Goal: Check status: Check status

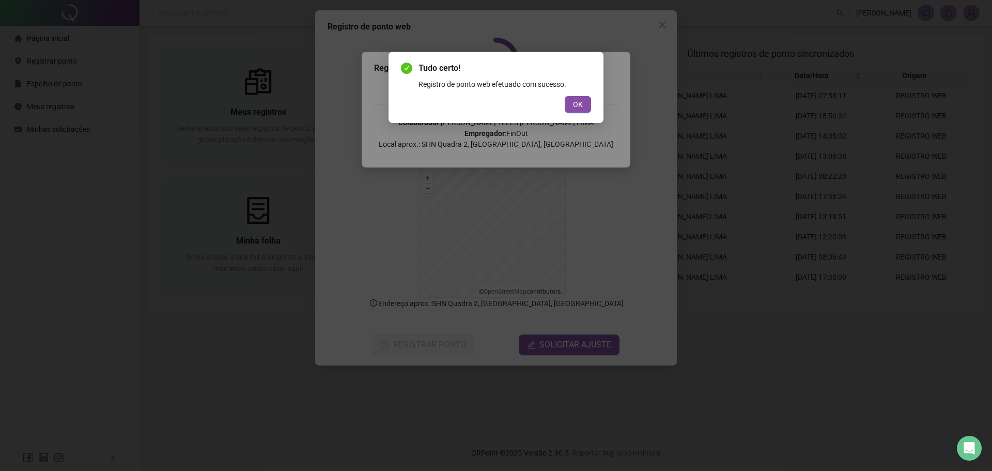
click at [589, 99] on button "OK" at bounding box center [578, 104] width 26 height 17
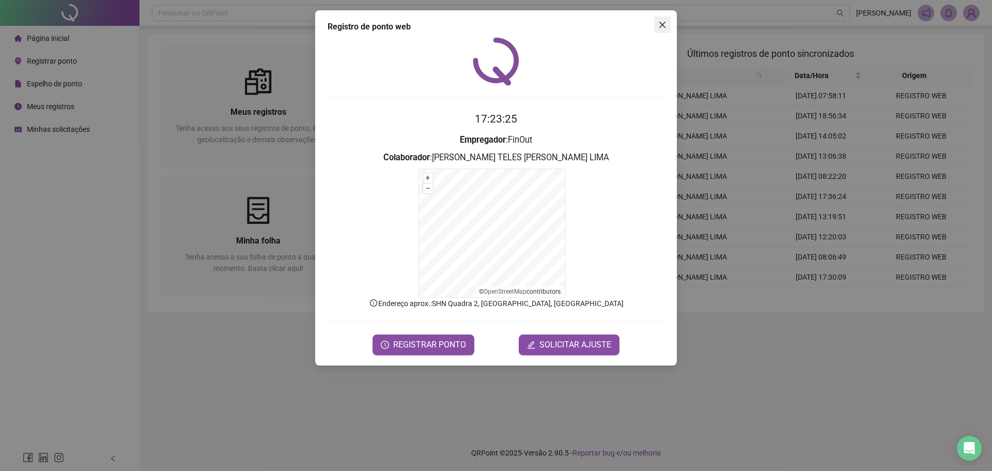
click at [662, 24] on icon "close" at bounding box center [662, 25] width 6 height 6
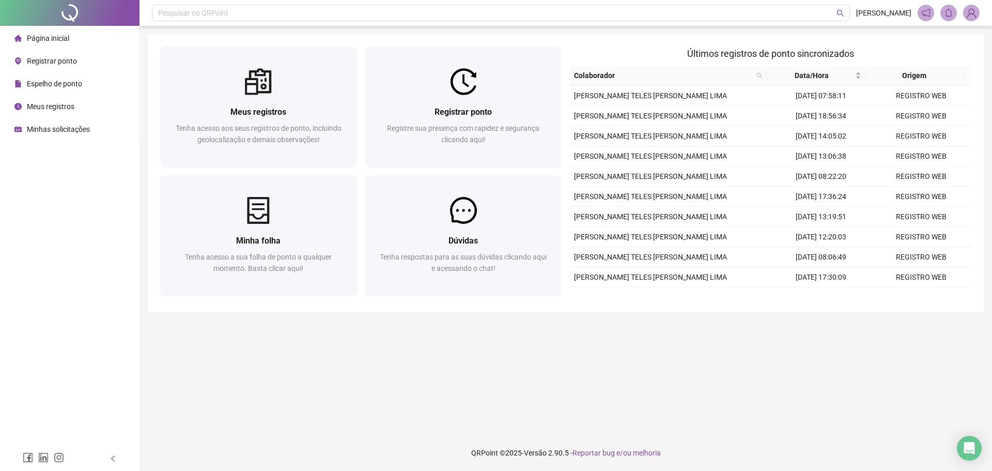
click at [62, 81] on span "Espelho de ponto" at bounding box center [54, 84] width 55 height 8
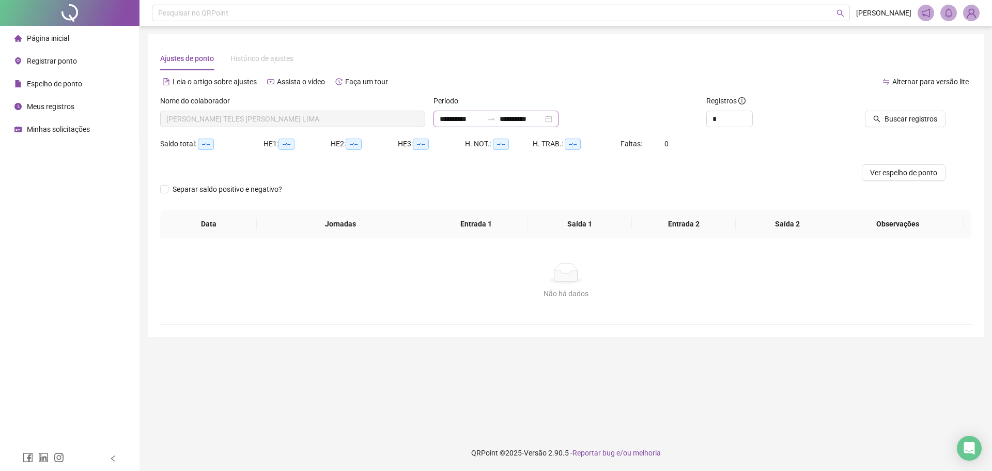
type input "**********"
click at [911, 121] on span "Buscar registros" at bounding box center [911, 118] width 53 height 11
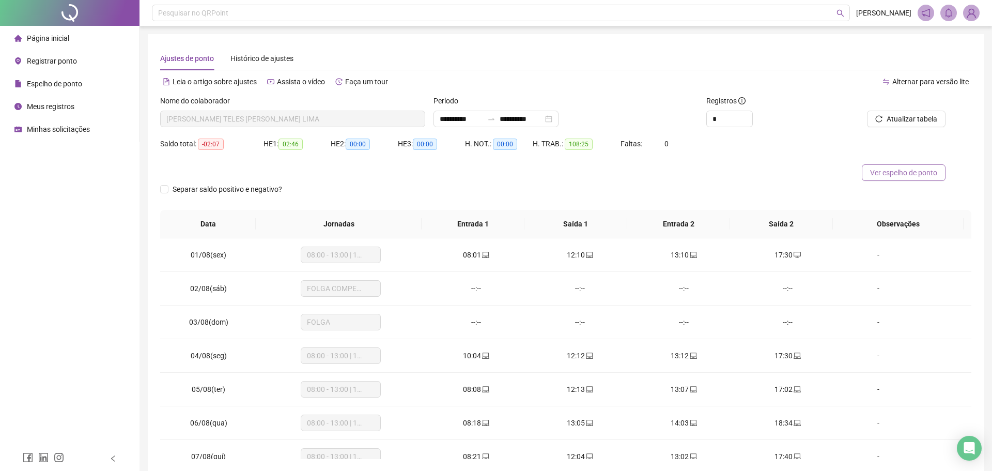
click at [902, 175] on span "Ver espelho de ponto" at bounding box center [903, 172] width 67 height 11
